Goal: Task Accomplishment & Management: Manage account settings

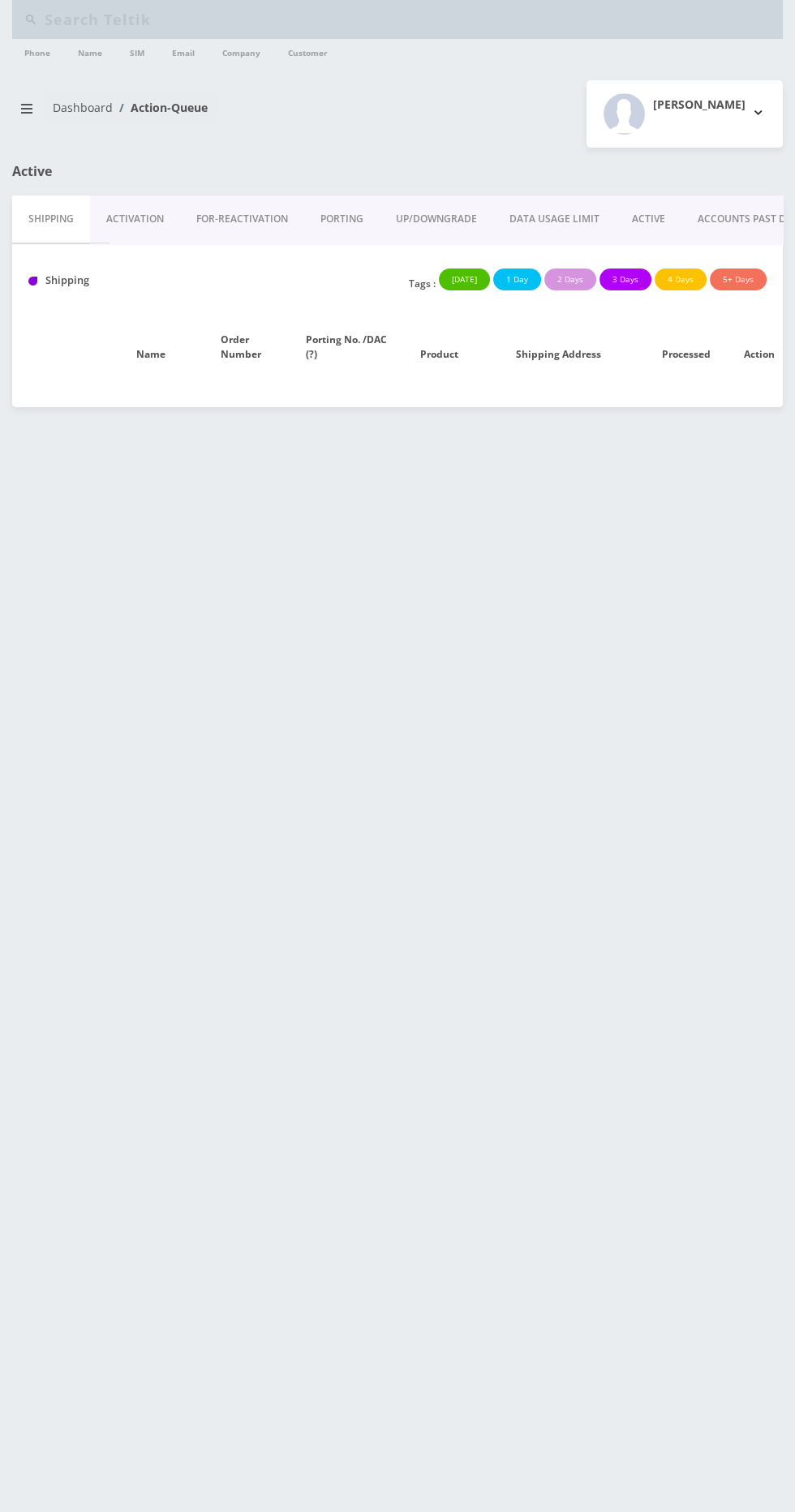
type input "5102168954"
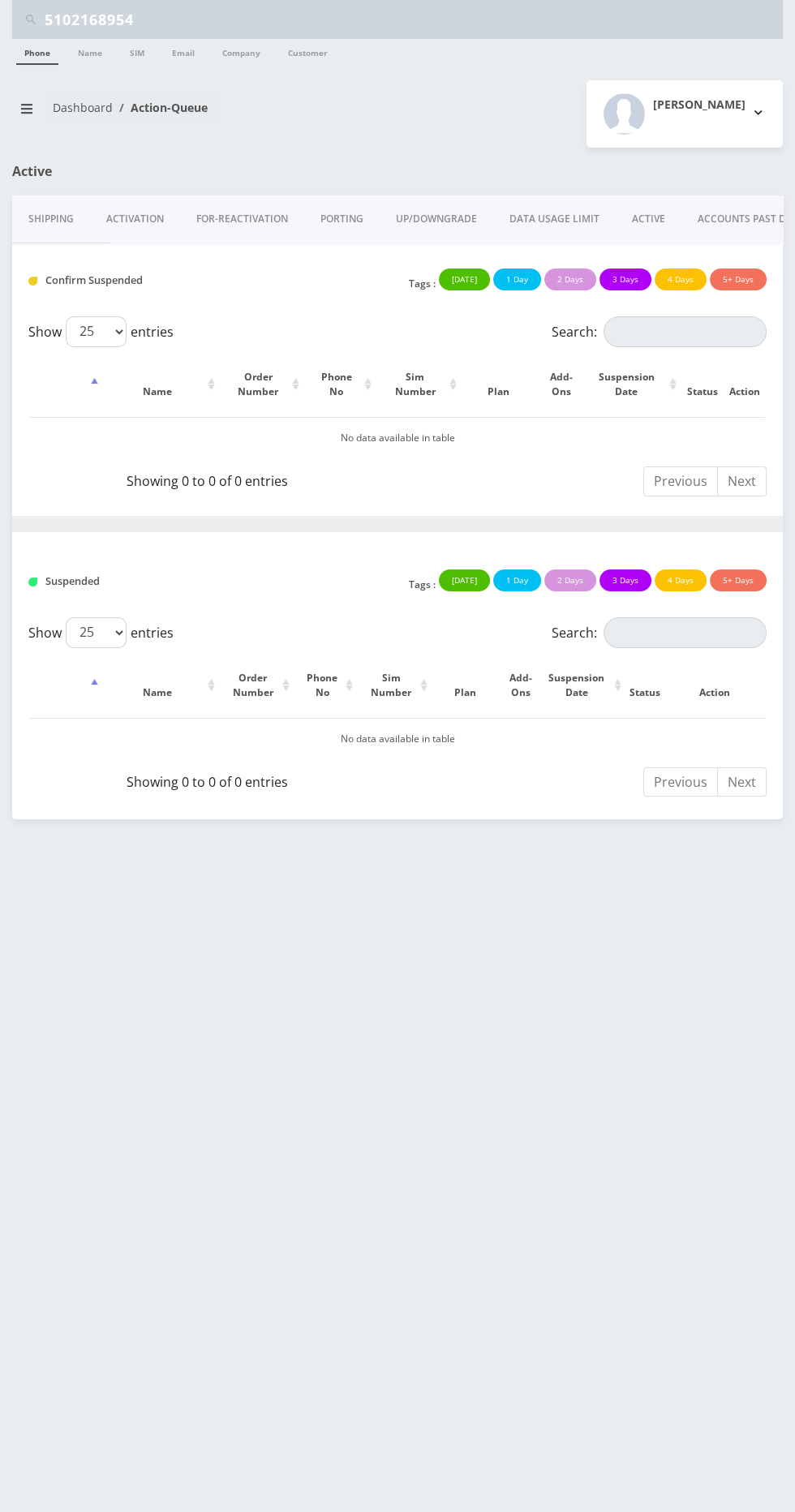
click at [409, 19] on input "5102168954" at bounding box center [411, 19] width 734 height 31
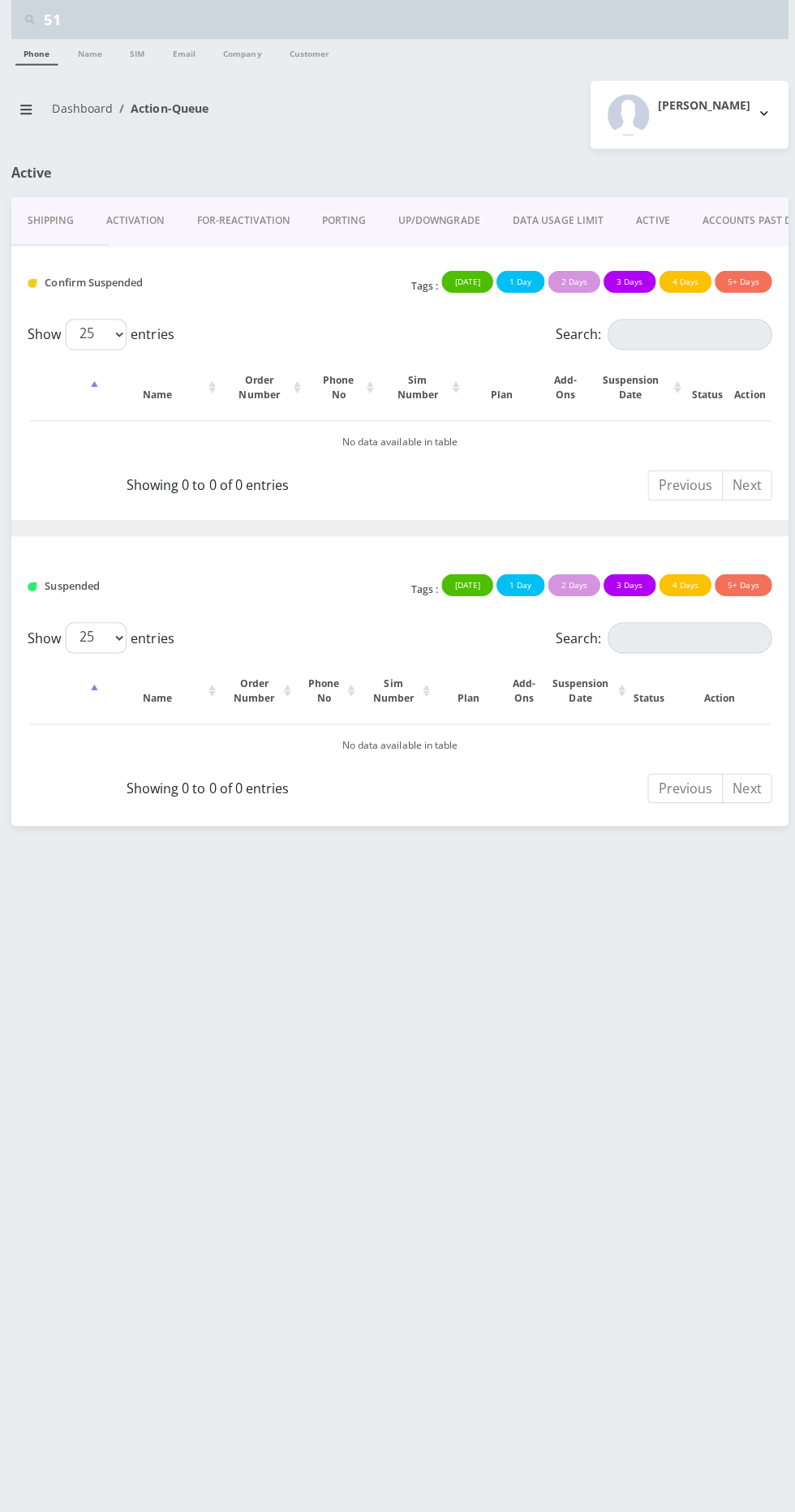
type input "5"
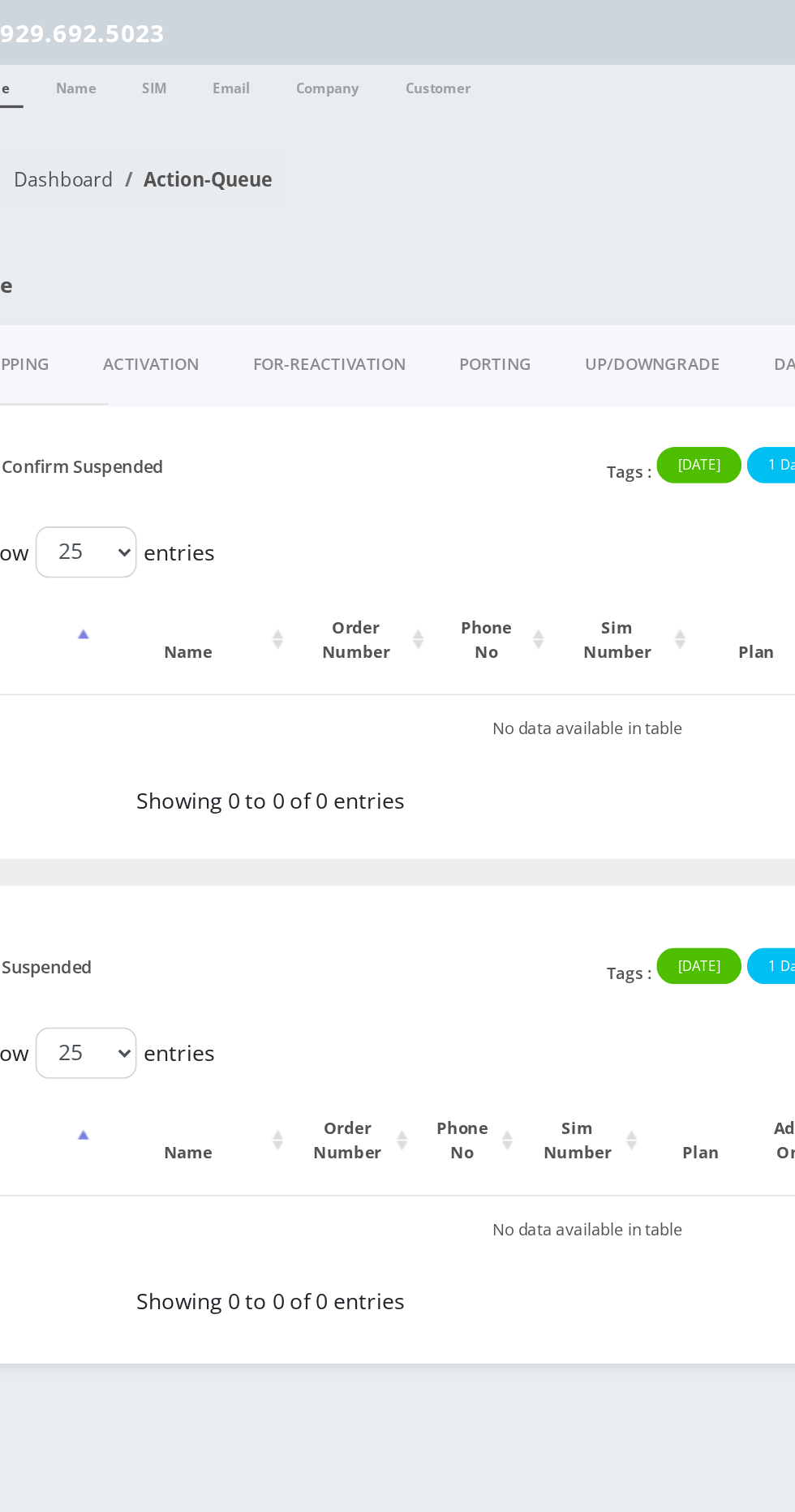
click at [99, 18] on input "929.692.5023" at bounding box center [411, 19] width 734 height 31
click at [114, 20] on input "929.692.5023" at bounding box center [411, 19] width 734 height 31
type input "9296925023"
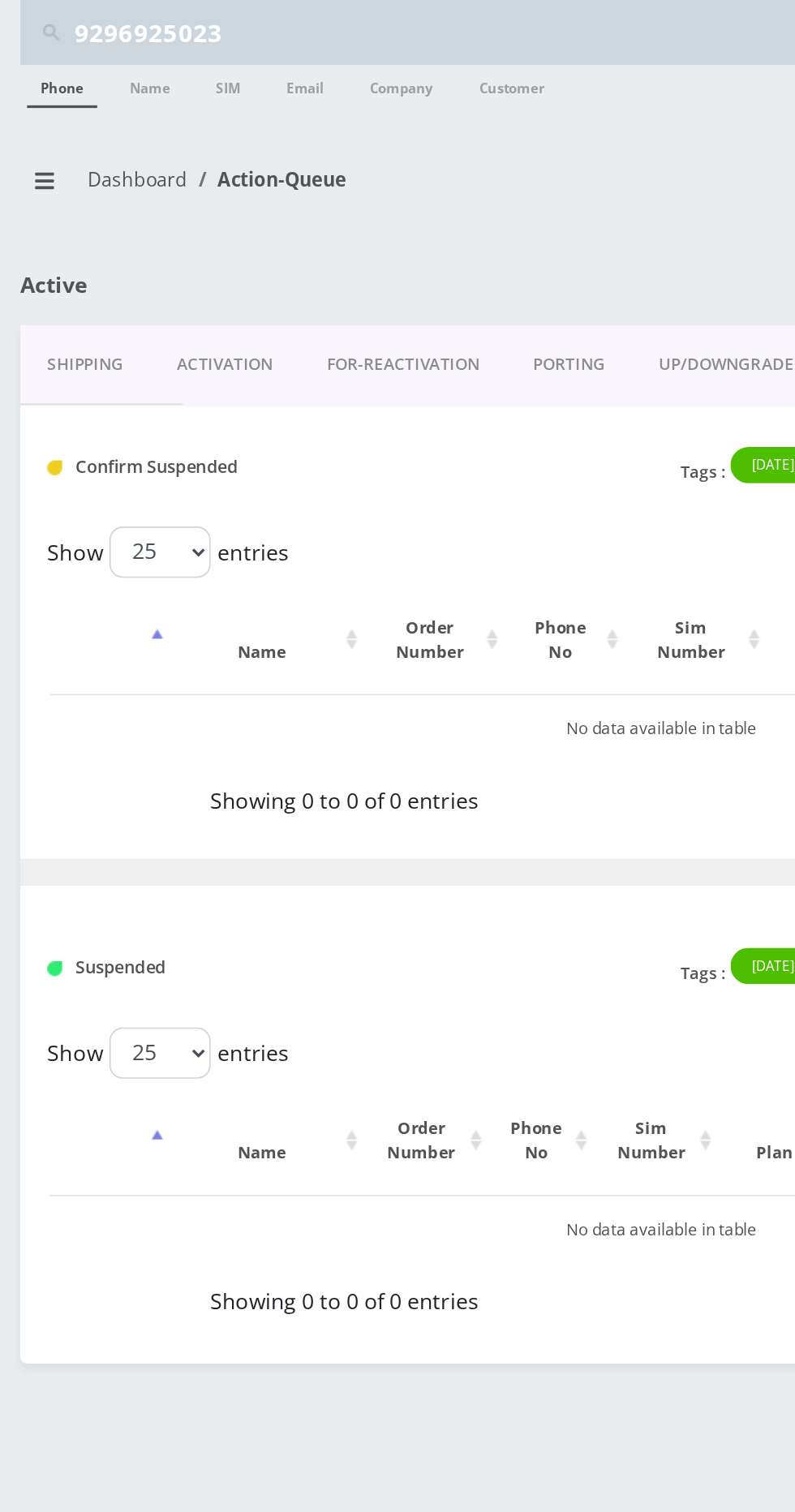
click at [35, 53] on link "Phone" at bounding box center [37, 52] width 42 height 26
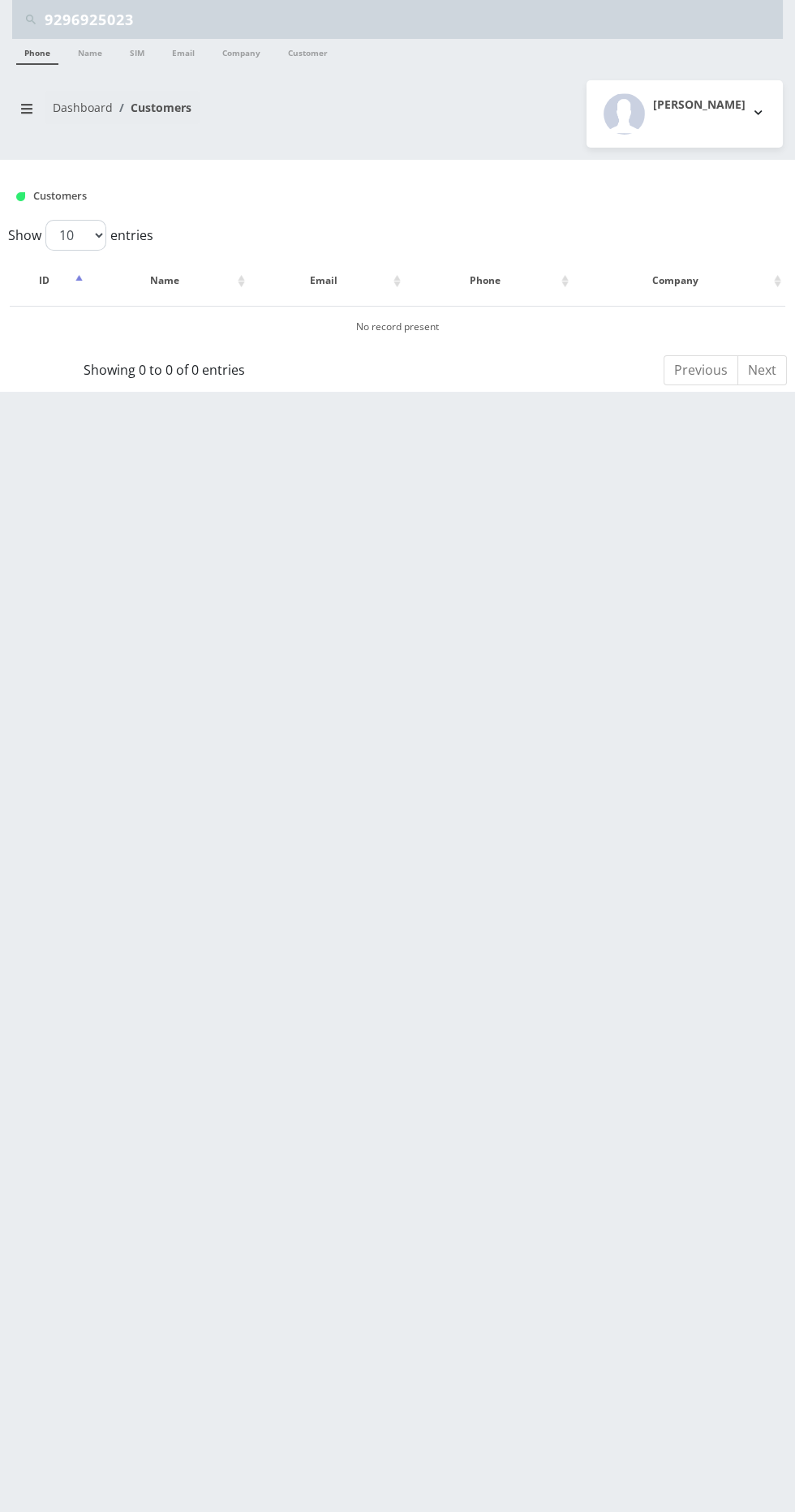
click at [297, 21] on input "9296925023" at bounding box center [411, 19] width 734 height 31
click at [77, 13] on input "9296925023" at bounding box center [411, 19] width 734 height 31
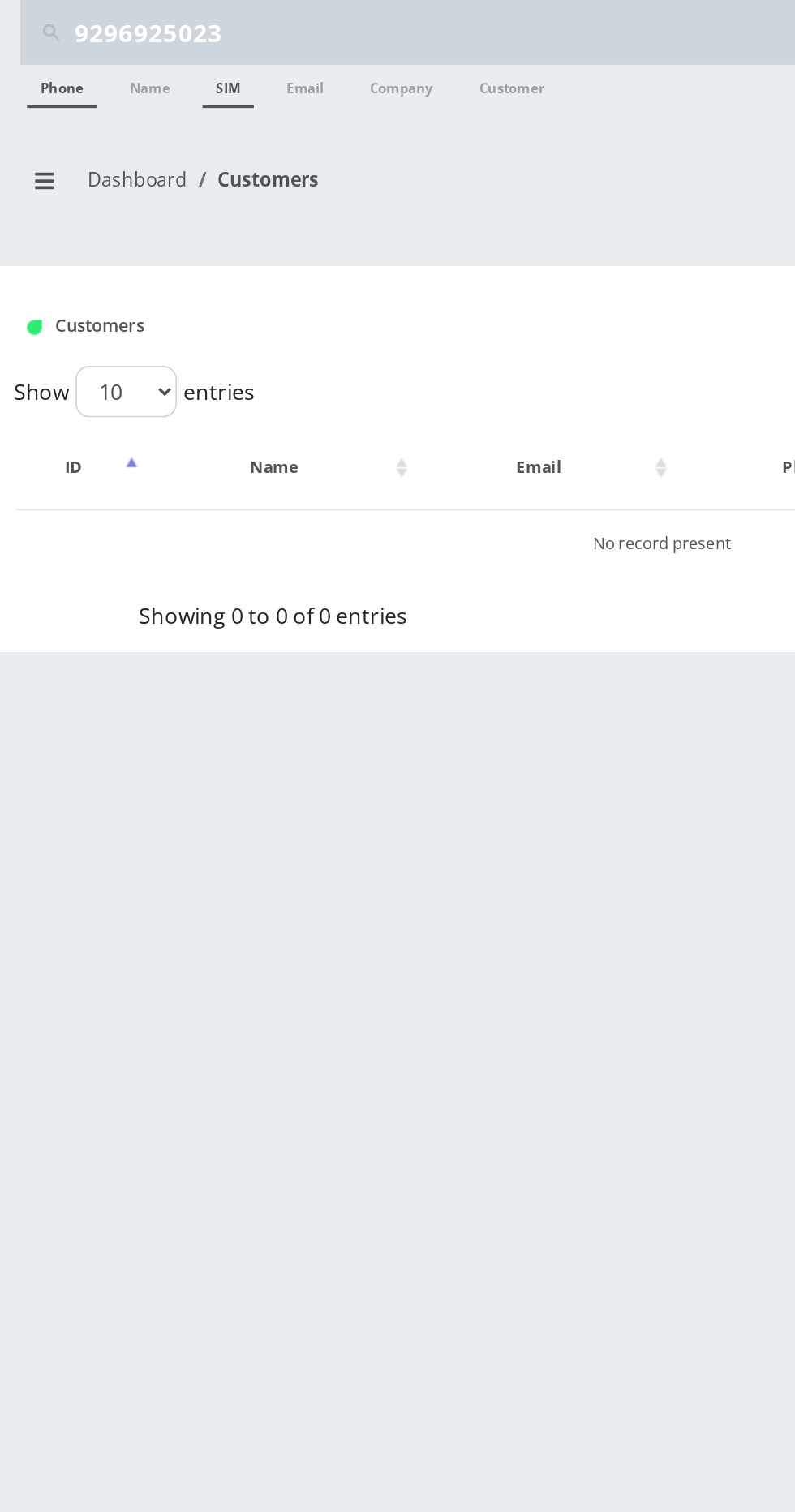
click at [132, 53] on link "SIM" at bounding box center [137, 52] width 31 height 26
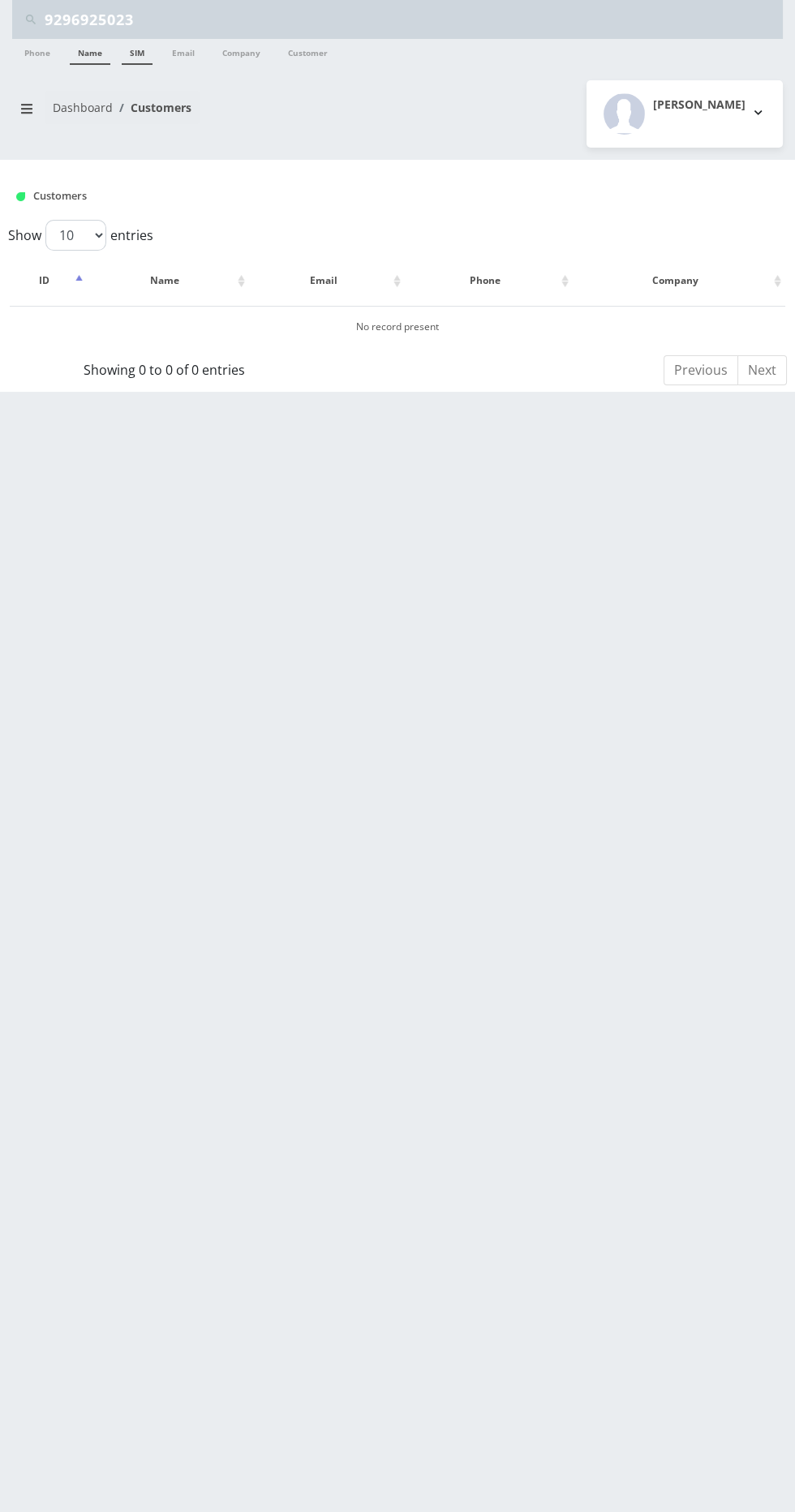
click at [89, 53] on link "Name" at bounding box center [90, 52] width 40 height 26
click at [236, 49] on link "Company" at bounding box center [241, 52] width 55 height 26
click at [38, 56] on link "Phone" at bounding box center [37, 52] width 42 height 26
click at [325, 14] on input "9296925023" at bounding box center [411, 19] width 734 height 31
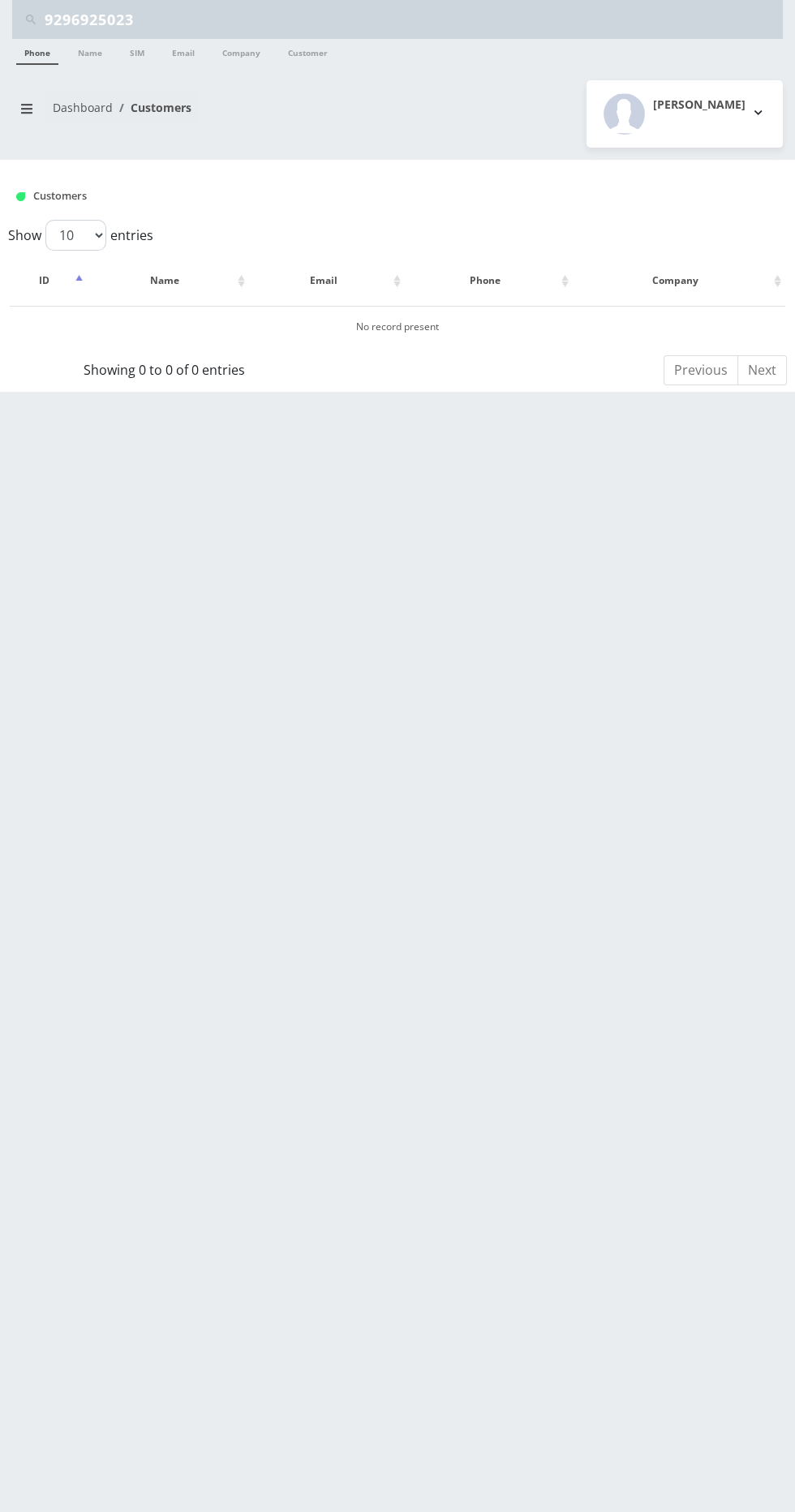
scroll to position [0, 0]
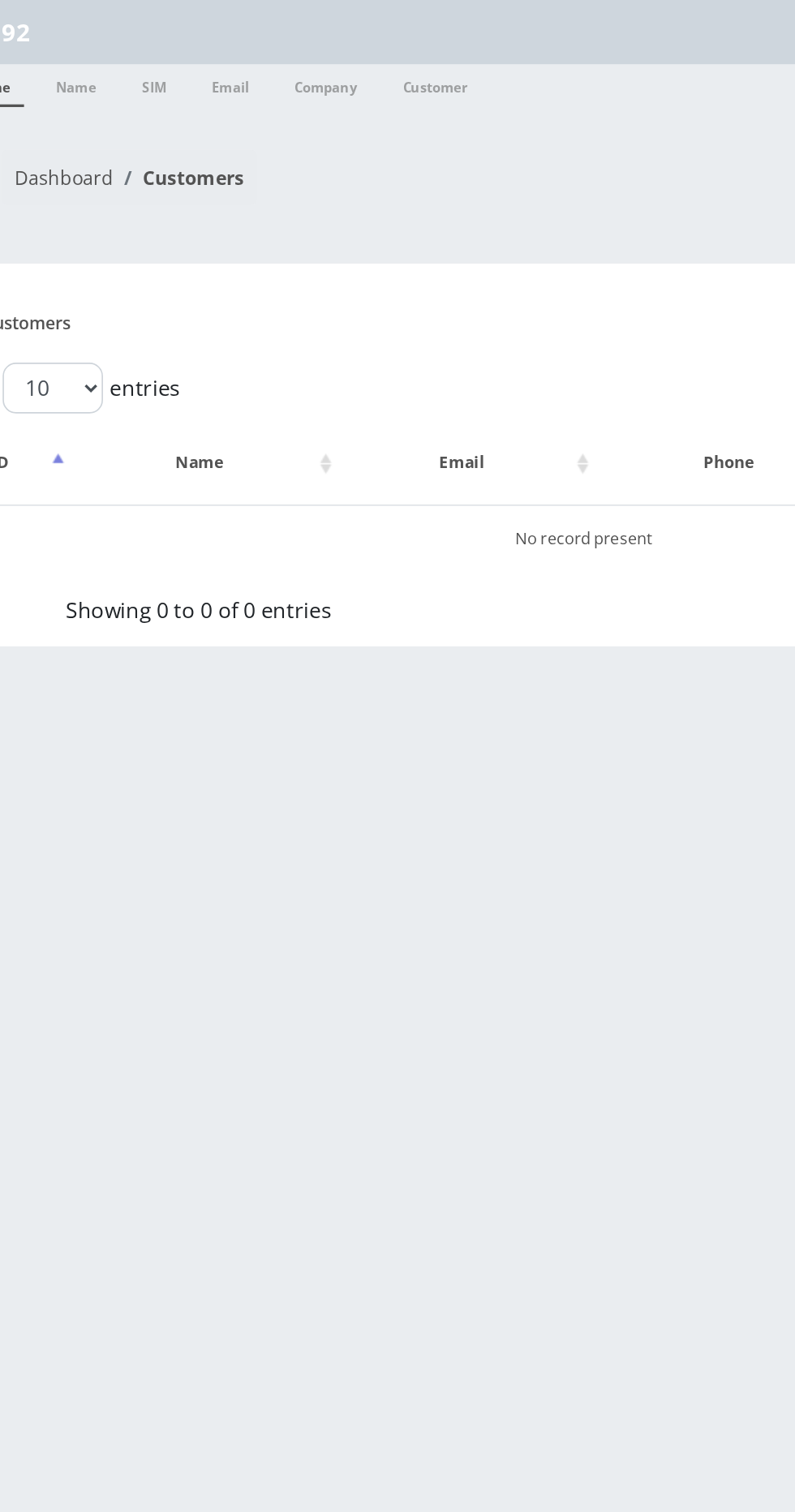
type input "9"
type input "9342006464"
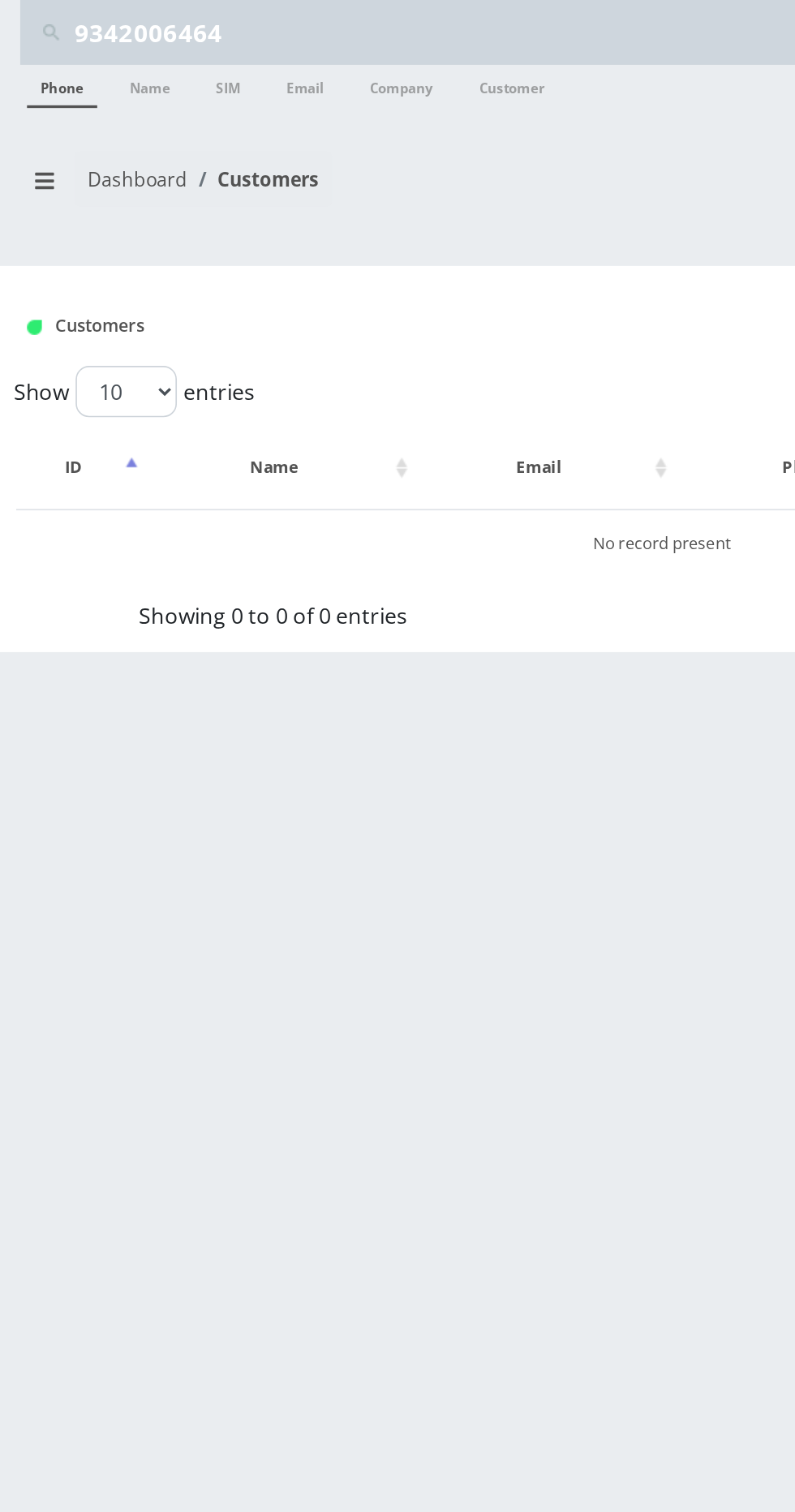
click at [34, 53] on link "Phone" at bounding box center [37, 52] width 42 height 26
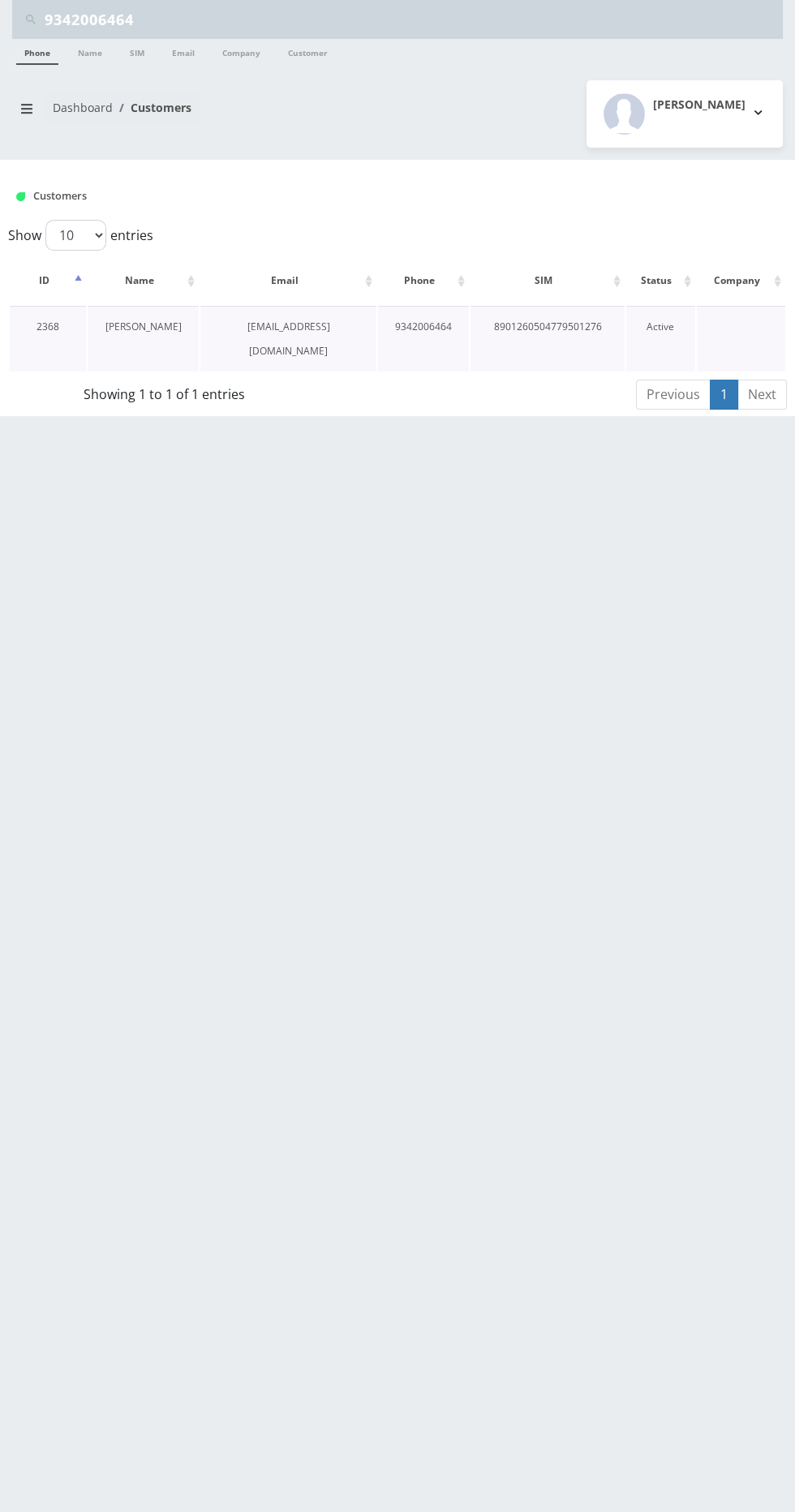
click at [152, 325] on link "[PERSON_NAME]" at bounding box center [144, 326] width 77 height 13
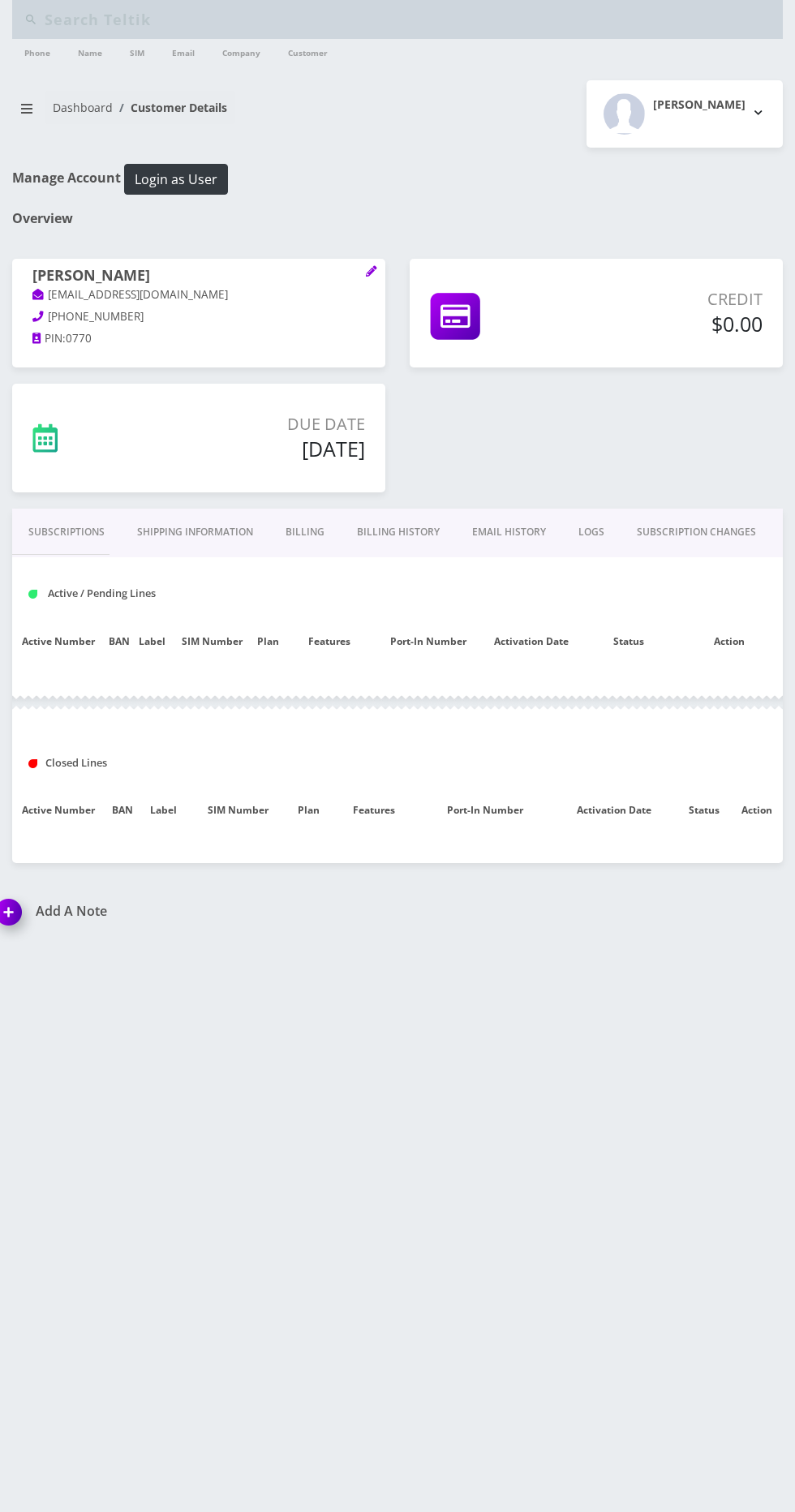
type input "9342006464"
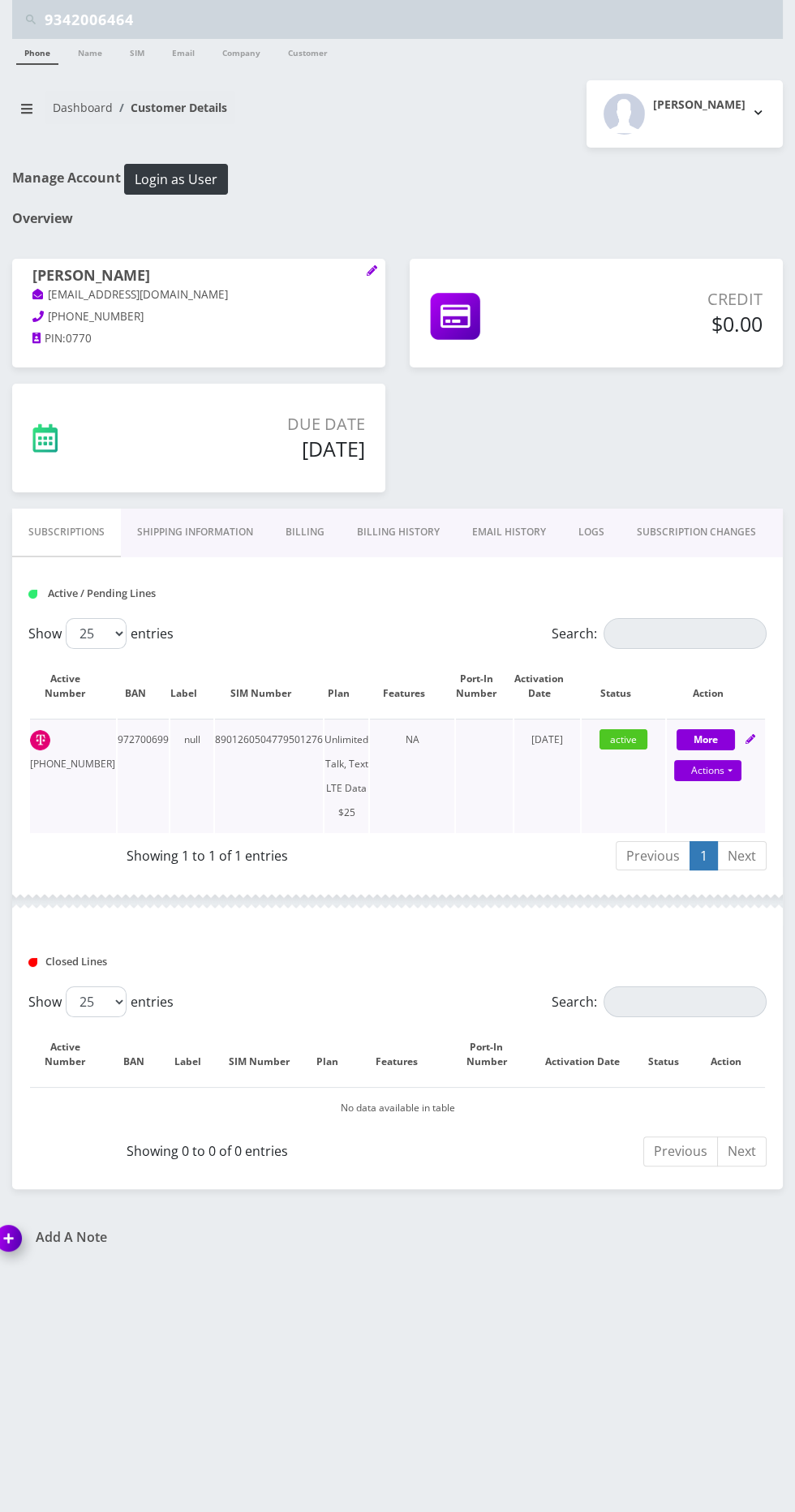
click at [748, 740] on icon at bounding box center [750, 739] width 10 height 10
select select "Sim Card"
select select "110"
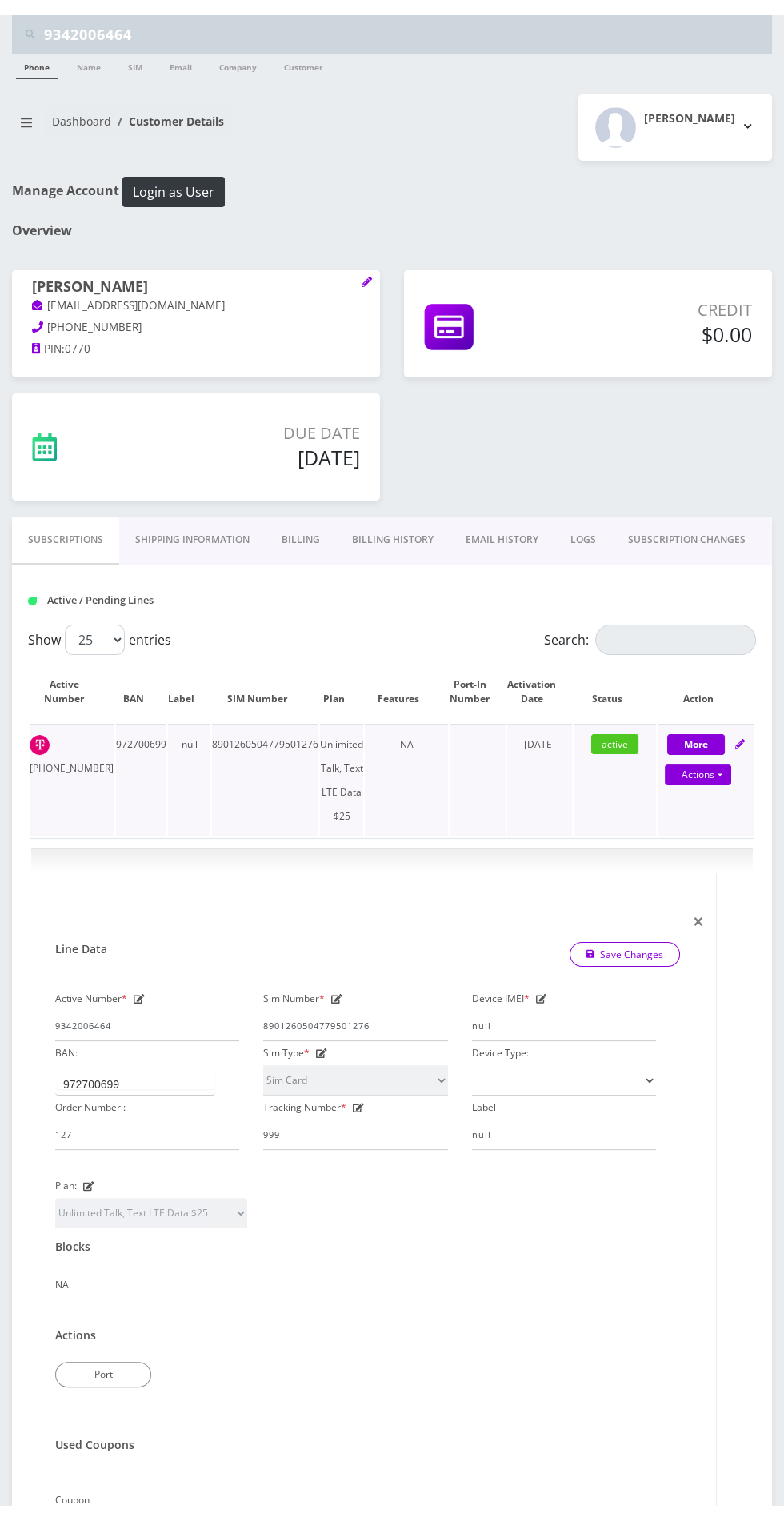
scroll to position [7, 0]
